Goal: Information Seeking & Learning: Compare options

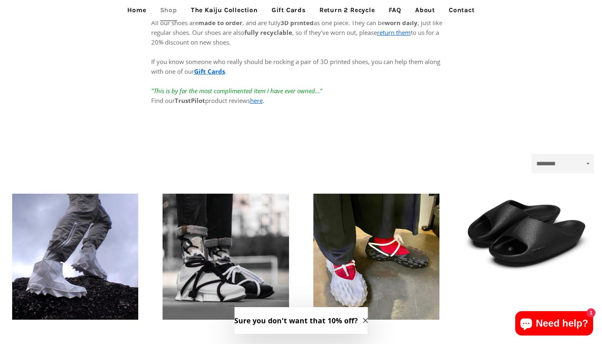
scroll to position [162, 0]
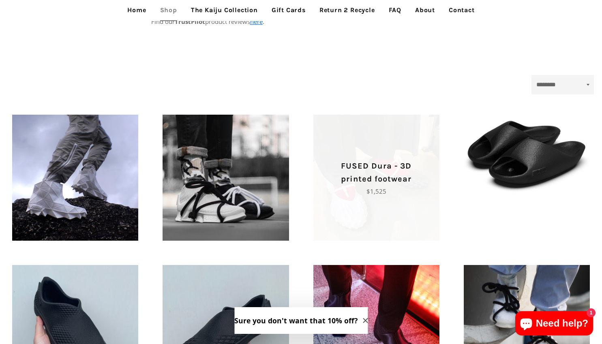
click at [379, 174] on p "FUSED Dura - 3D printed footwear" at bounding box center [376, 173] width 98 height 26
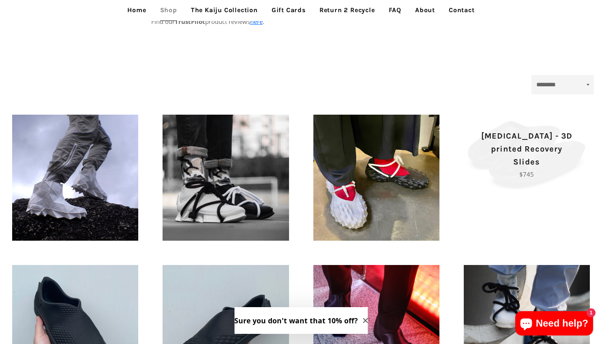
click at [527, 157] on p "Tora - 3D printed Recovery Slides" at bounding box center [527, 149] width 98 height 39
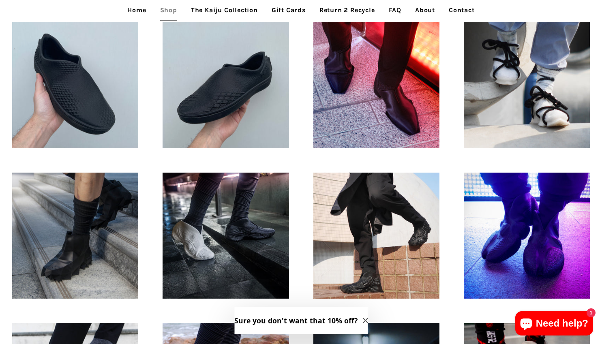
scroll to position [486, 0]
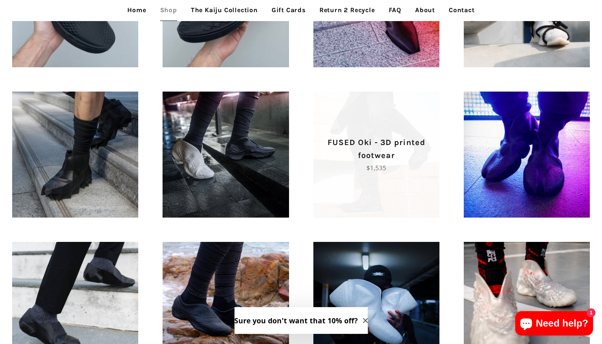
click at [384, 146] on p "FUSED Oki - 3D printed footwear" at bounding box center [376, 149] width 98 height 26
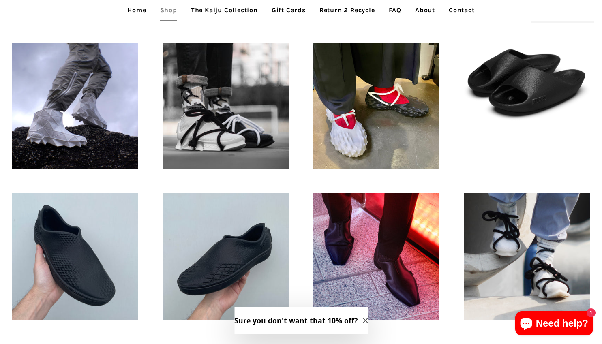
scroll to position [162, 0]
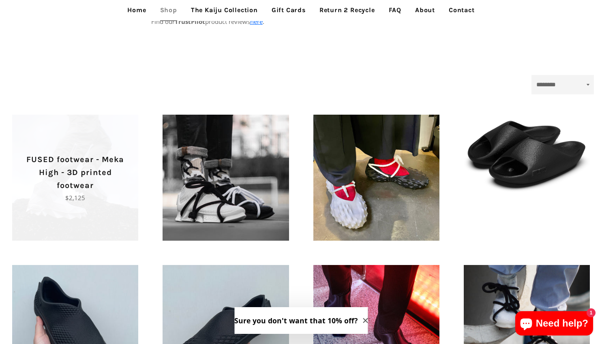
click at [70, 167] on p "FUSED footwear - Meka High - 3D printed footwear" at bounding box center [75, 172] width 98 height 39
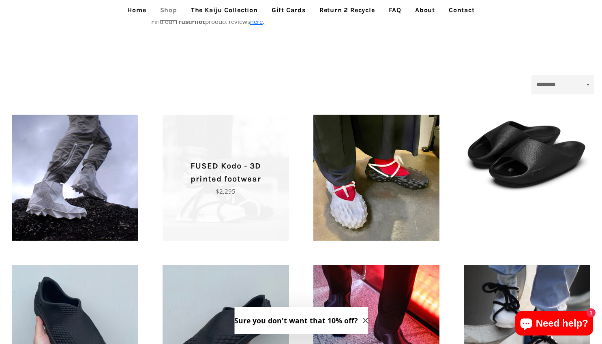
click at [216, 177] on p "FUSED Kodo - 3D printed footwear" at bounding box center [226, 173] width 98 height 26
